Goal: Transaction & Acquisition: Purchase product/service

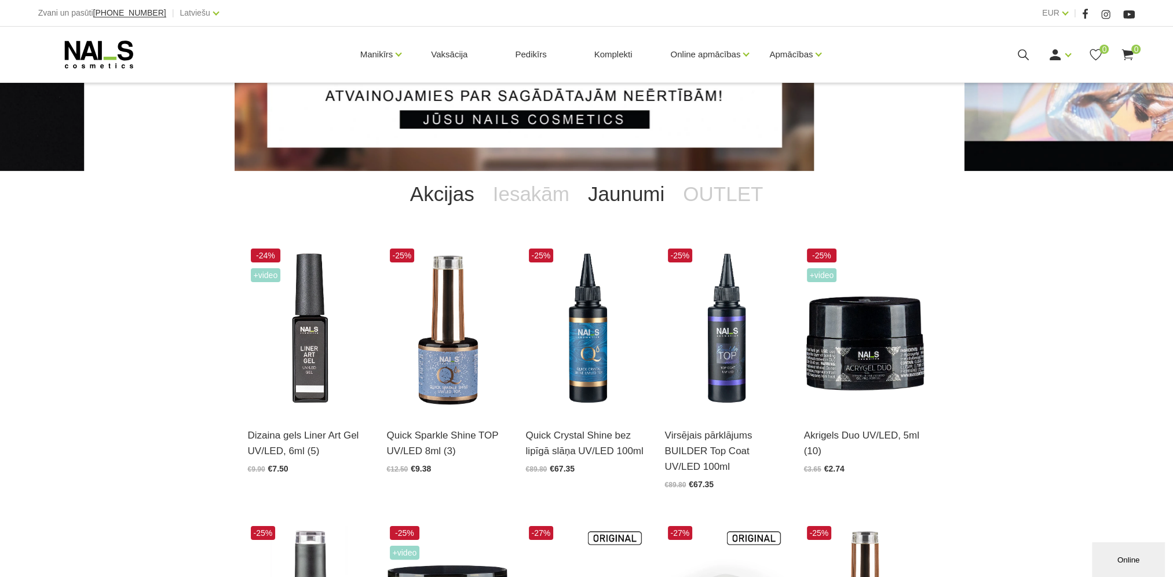
click at [635, 199] on link "Jaunumi" at bounding box center [625, 194] width 95 height 46
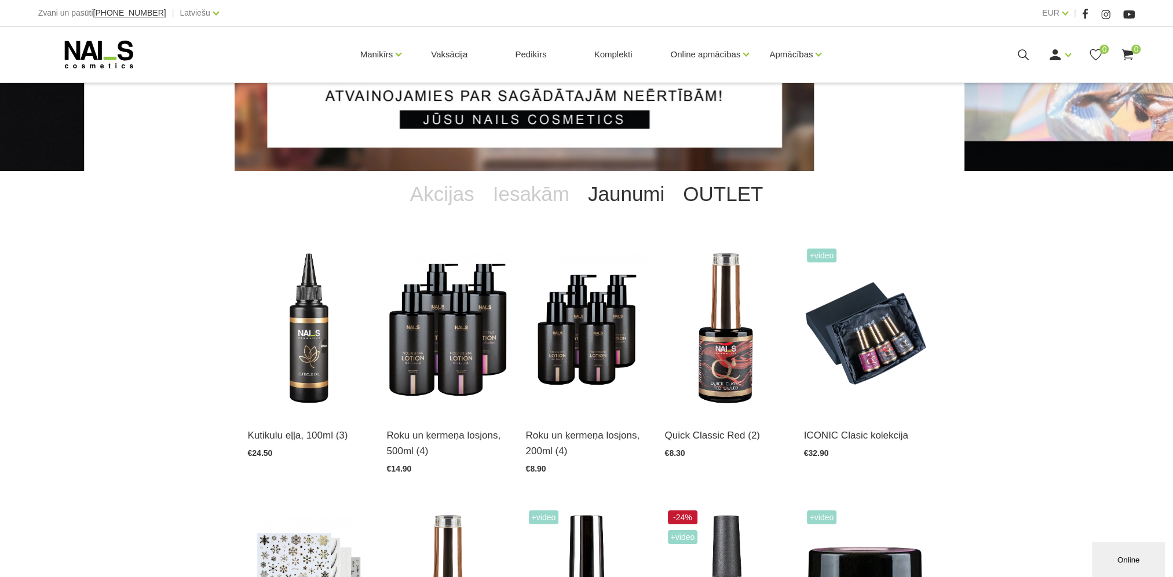
click at [699, 198] on link "OUTLET" at bounding box center [722, 194] width 98 height 46
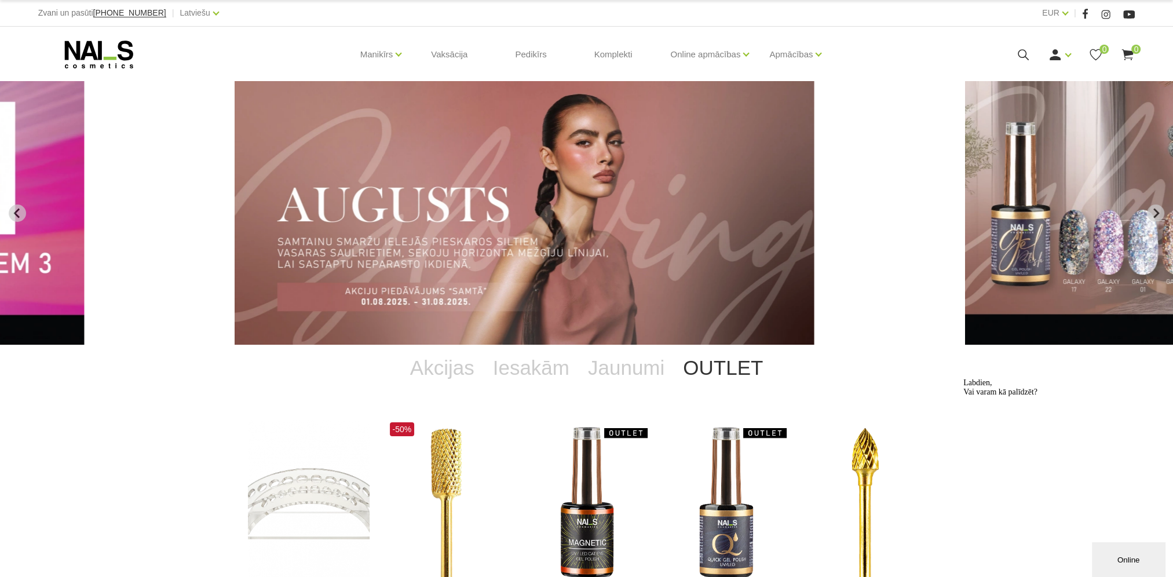
click at [1025, 59] on icon at bounding box center [1023, 54] width 14 height 14
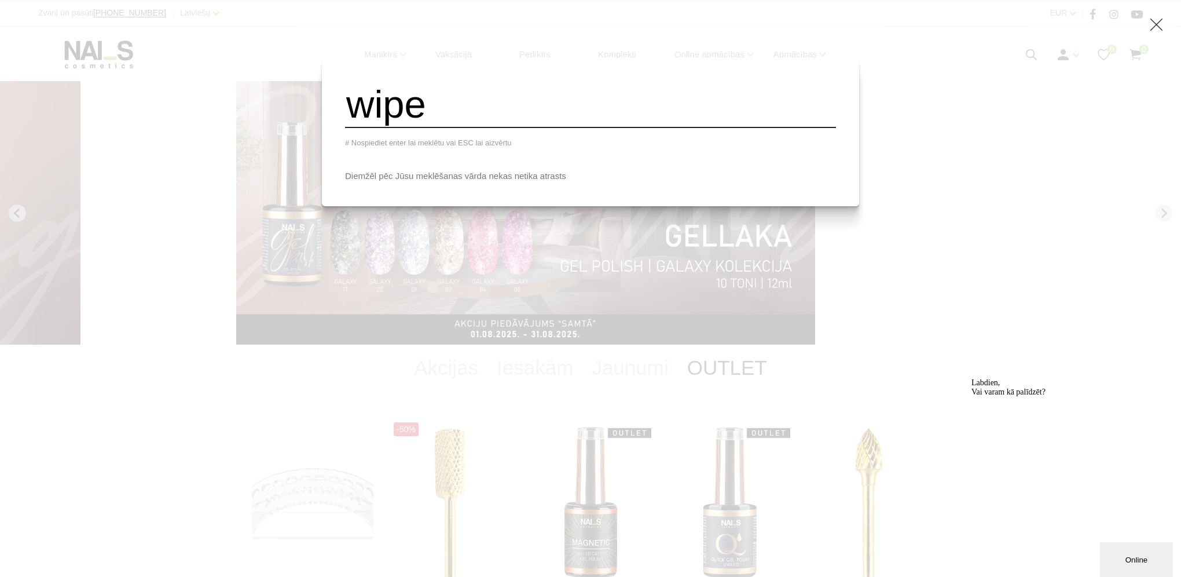
type input "wipe off"
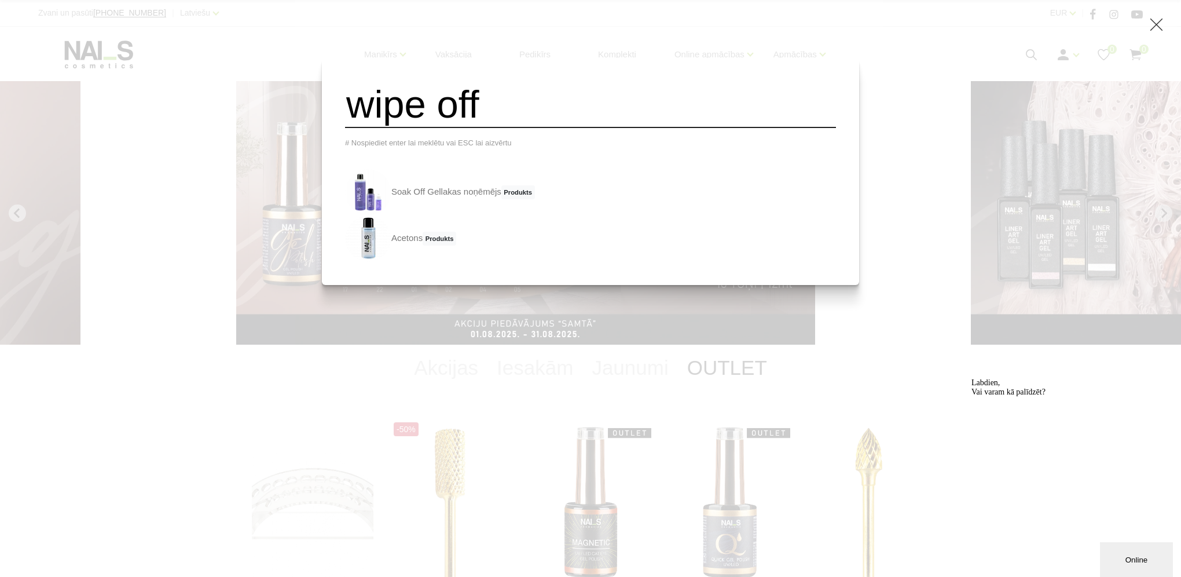
drag, startPoint x: 514, startPoint y: 107, endPoint x: 351, endPoint y: 128, distance: 164.7
click at [351, 128] on div "wipe off # Nospiediet enter lai meklētu vai ESC lai aizvērtu Soak Off Gellakas …" at bounding box center [590, 171] width 537 height 227
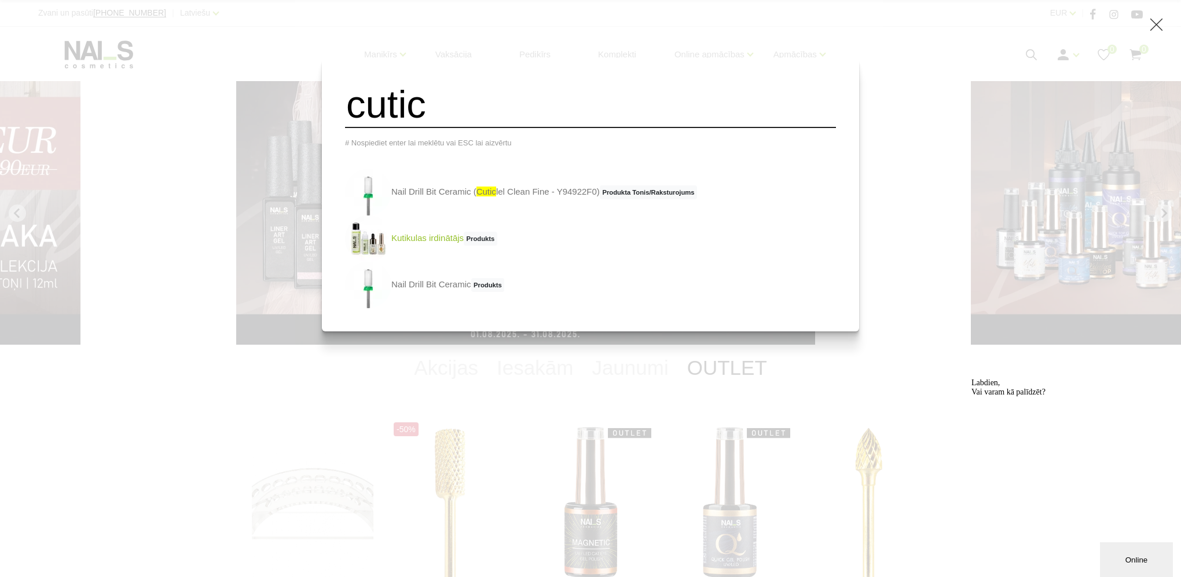
type input "cutic"
click at [442, 243] on link "Kutikulas irdinātājs Produkts" at bounding box center [421, 238] width 152 height 46
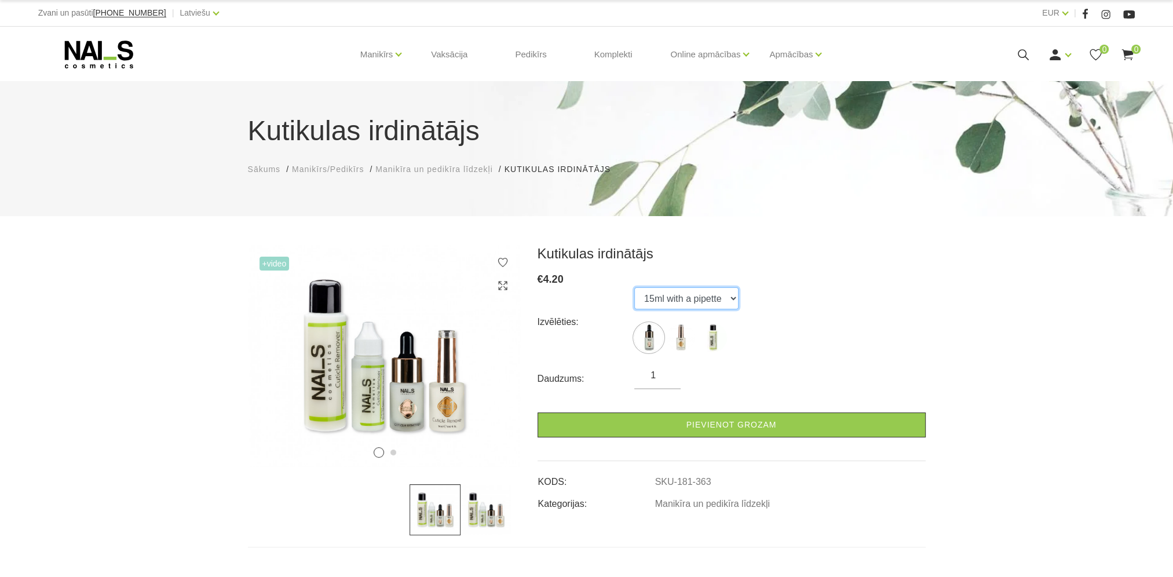
click at [734, 306] on select "15ml with a pipette 15ml with a brush 100ml" at bounding box center [686, 298] width 104 height 22
click at [838, 327] on div "Izvēlēties: 15ml with a pipette 15ml with a brush 100ml" at bounding box center [731, 321] width 388 height 69
click at [112, 56] on icon at bounding box center [99, 54] width 122 height 29
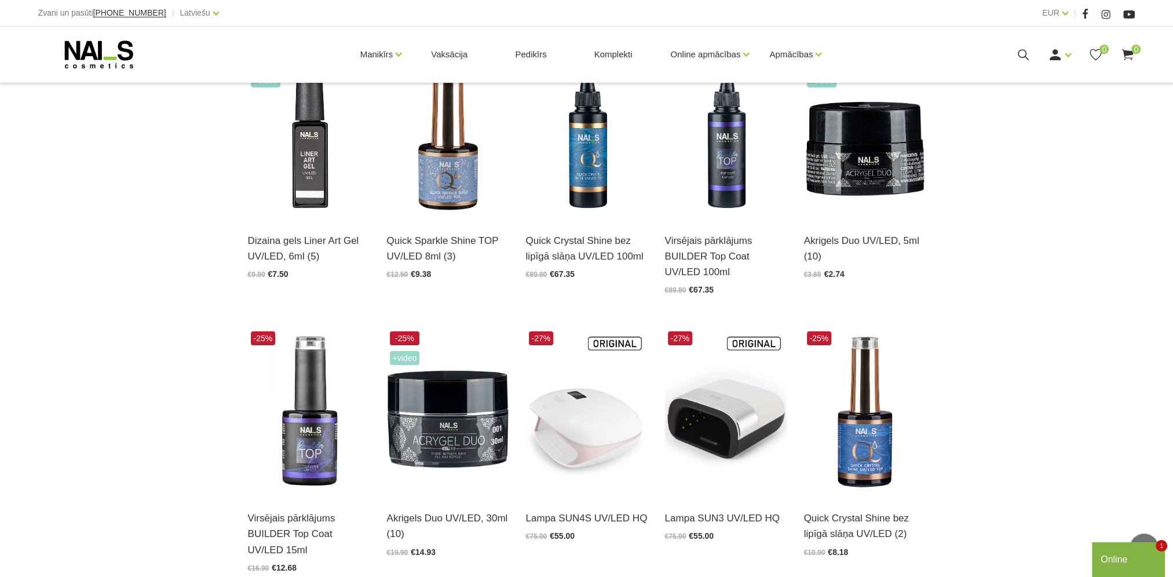
scroll to position [463, 0]
